Goal: Task Accomplishment & Management: Use online tool/utility

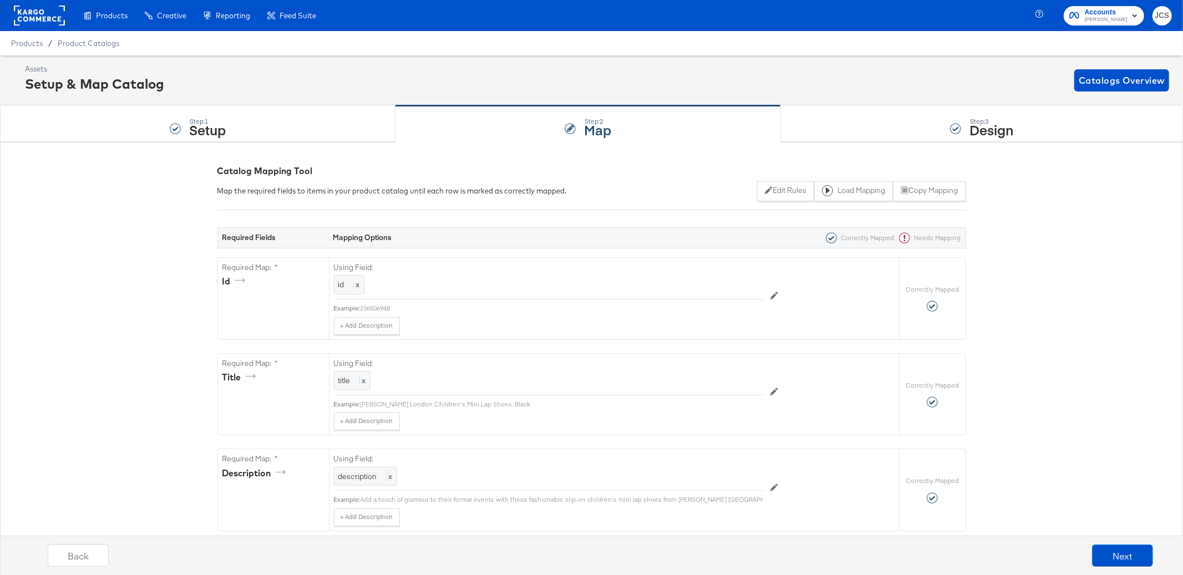
click at [49, 16] on rect at bounding box center [39, 16] width 51 height 20
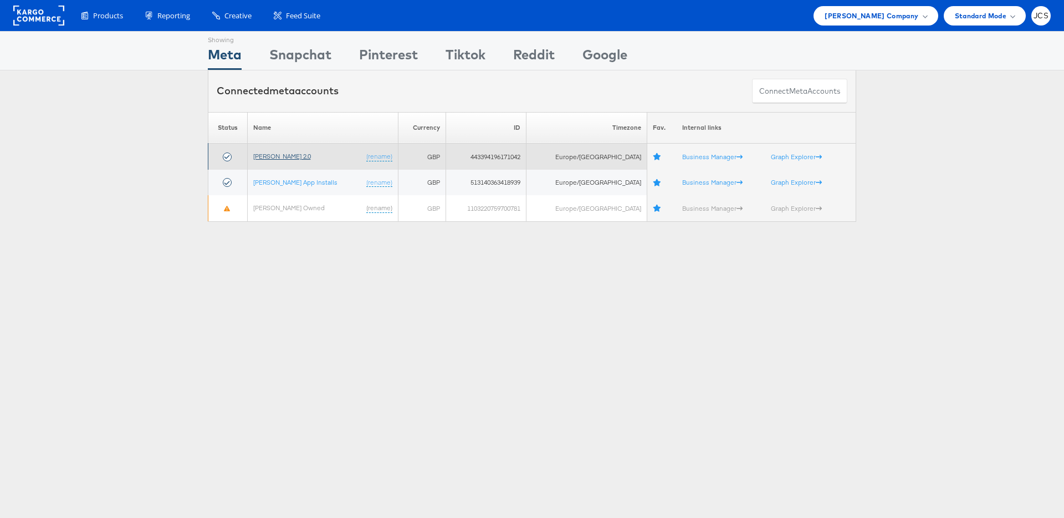
click at [267, 155] on link "John Lewis 2.0" at bounding box center [282, 156] width 58 height 8
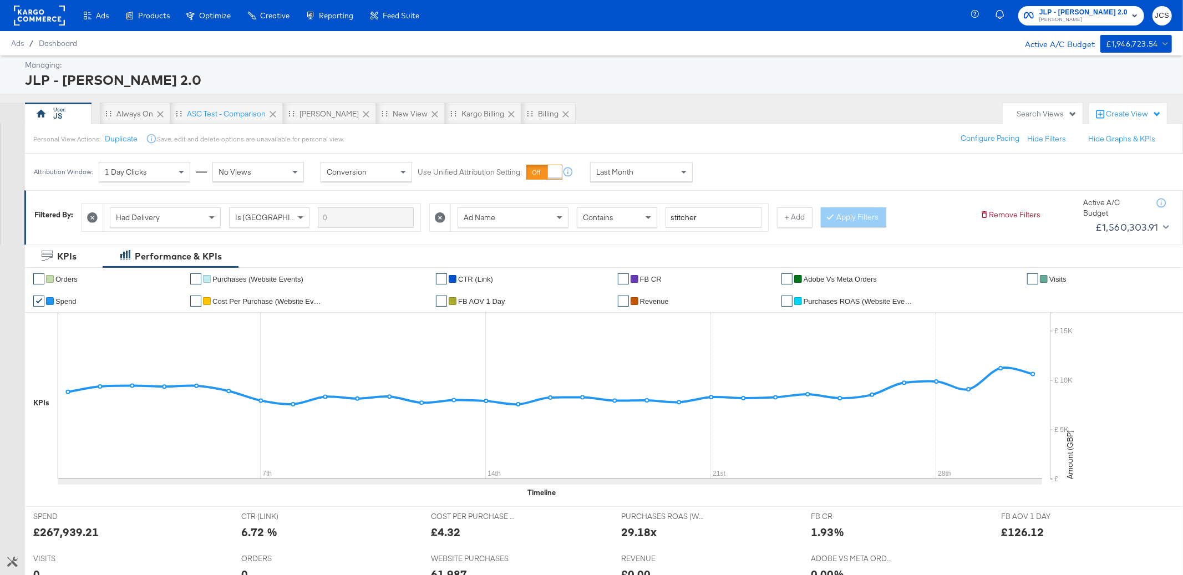
click at [39, 11] on rect at bounding box center [39, 16] width 51 height 20
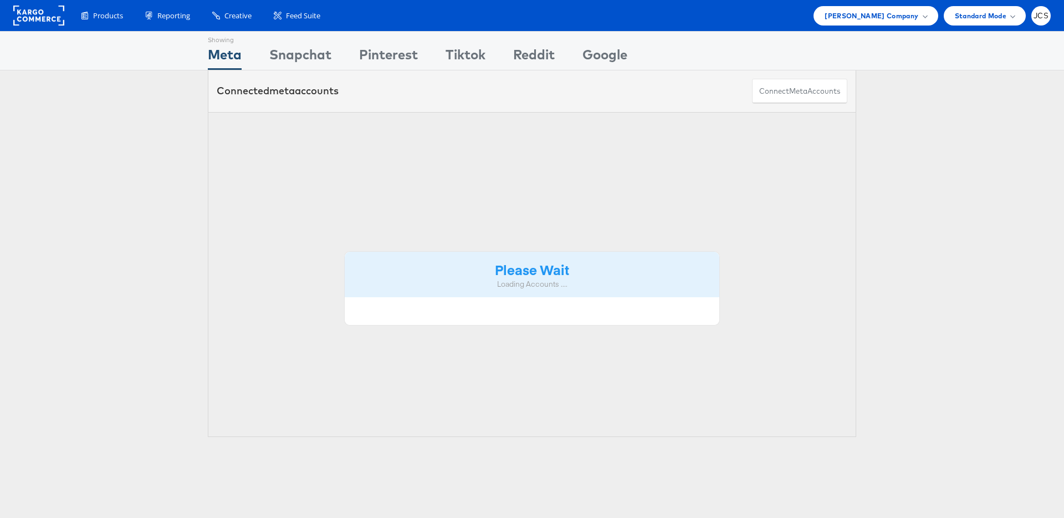
click at [856, 21] on span "John Lewis Company" at bounding box center [872, 16] width 94 height 12
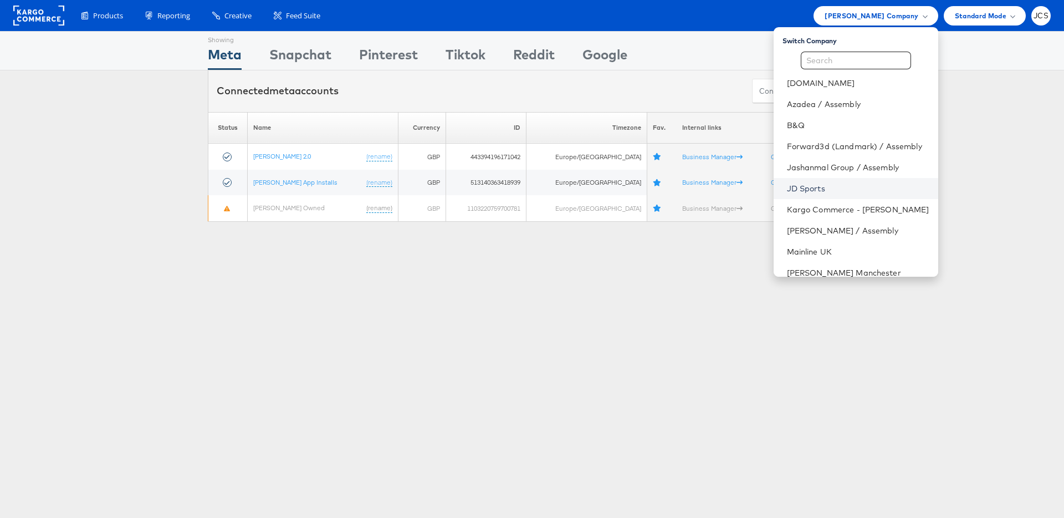
click at [787, 185] on link "JD Sports" at bounding box center [858, 188] width 142 height 11
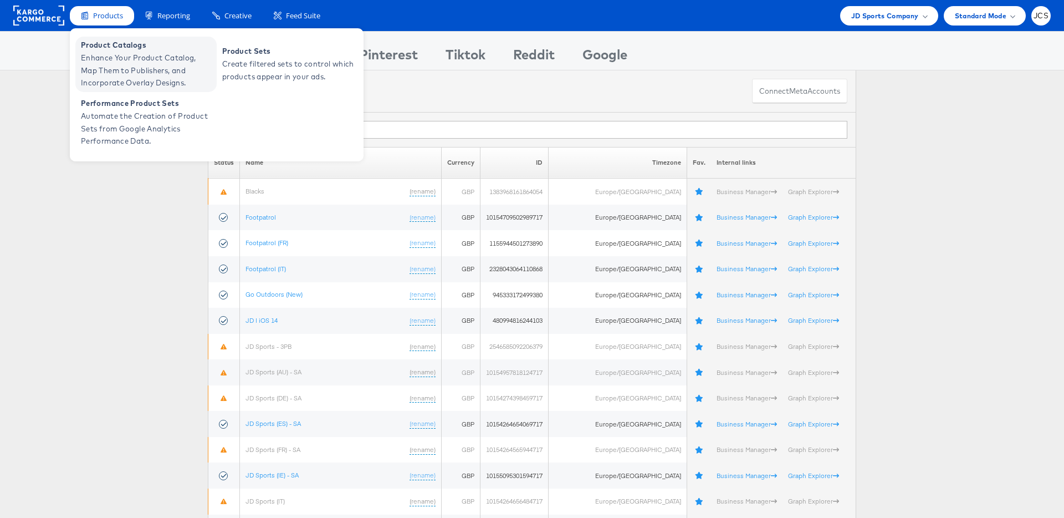
click at [119, 46] on span "Product Catalogs" at bounding box center [147, 45] width 133 height 13
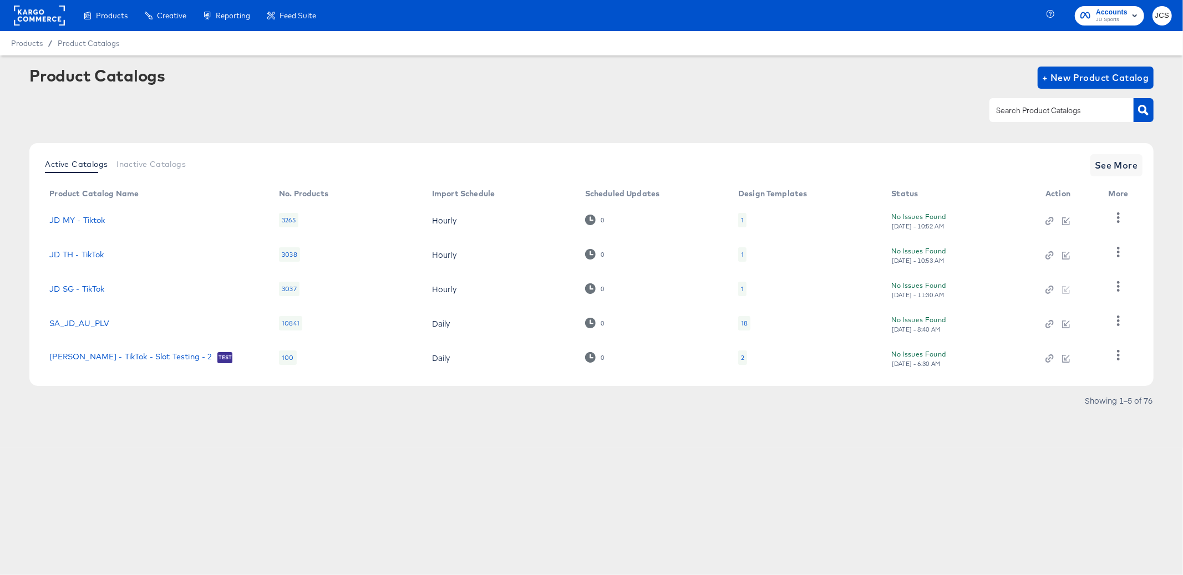
click at [1045, 113] on input "text" at bounding box center [1052, 110] width 118 height 13
type input "ie"
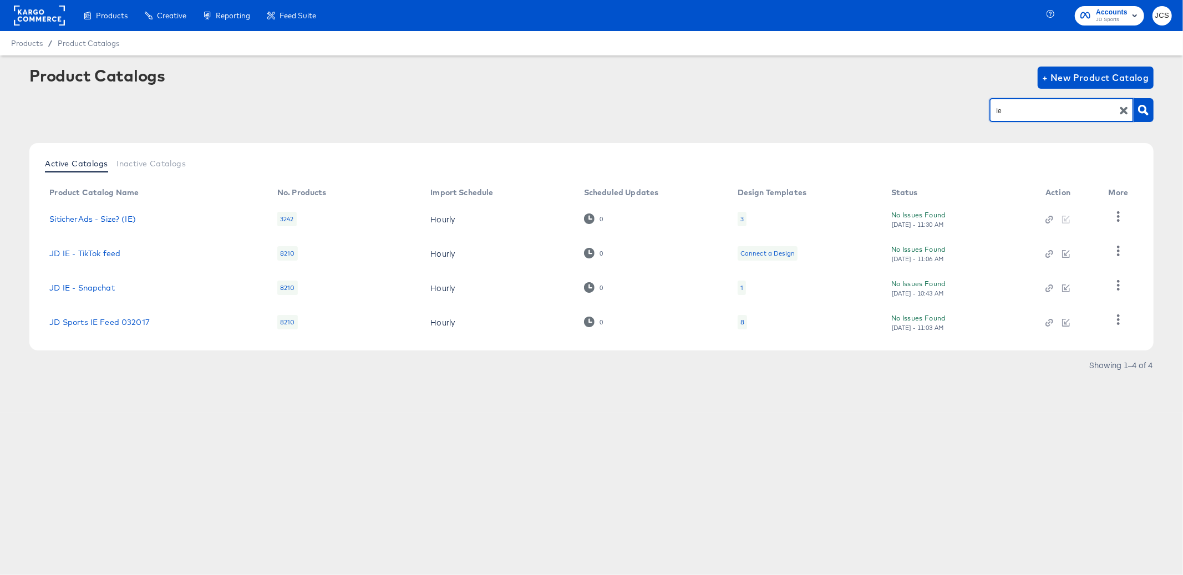
click at [747, 323] on td "8" at bounding box center [805, 322] width 154 height 34
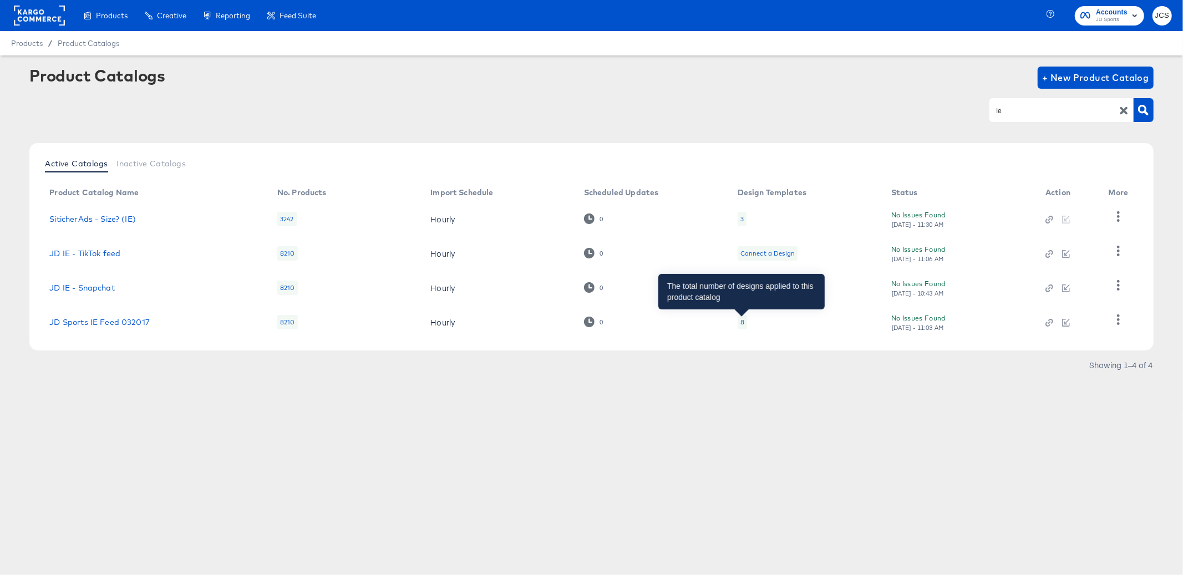
click at [742, 322] on div "8" at bounding box center [742, 322] width 4 height 9
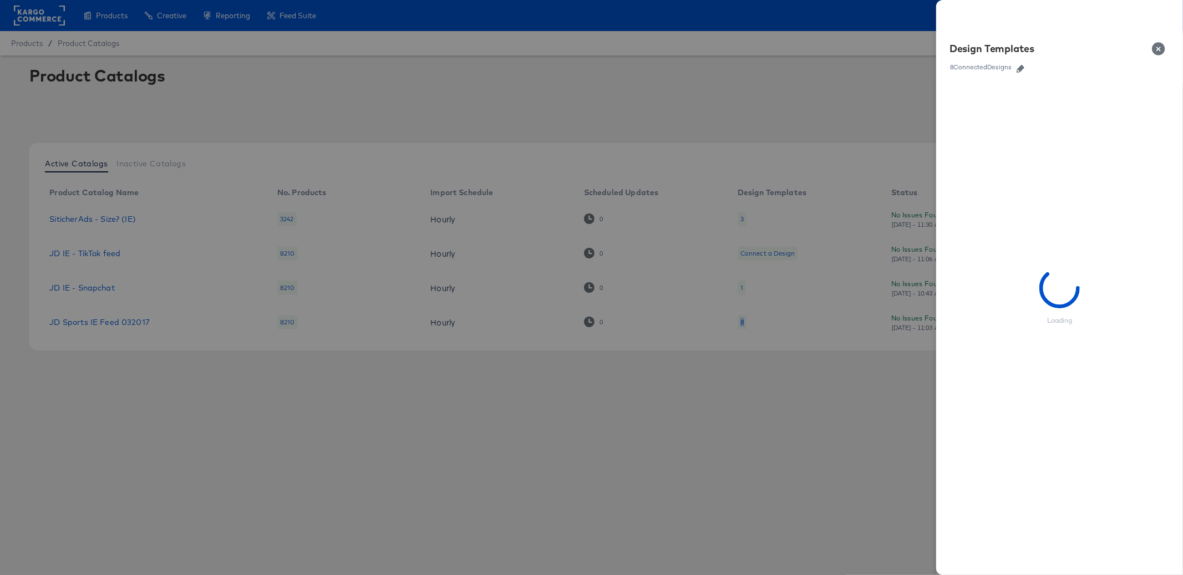
click at [1018, 67] on icon "button" at bounding box center [1020, 69] width 8 height 8
